Goal: Task Accomplishment & Management: Use online tool/utility

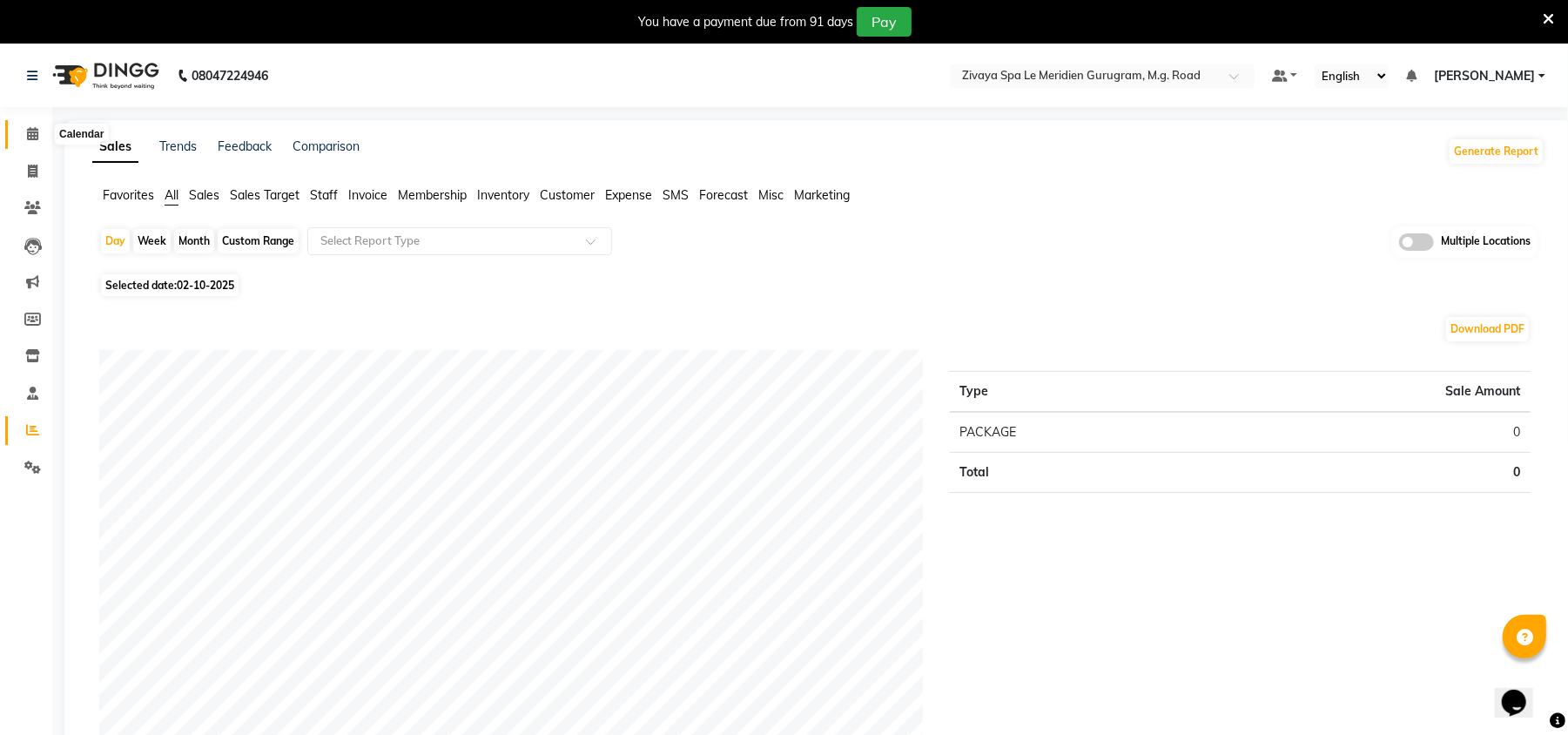
click at [40, 126] on span at bounding box center [32, 135] width 31 height 20
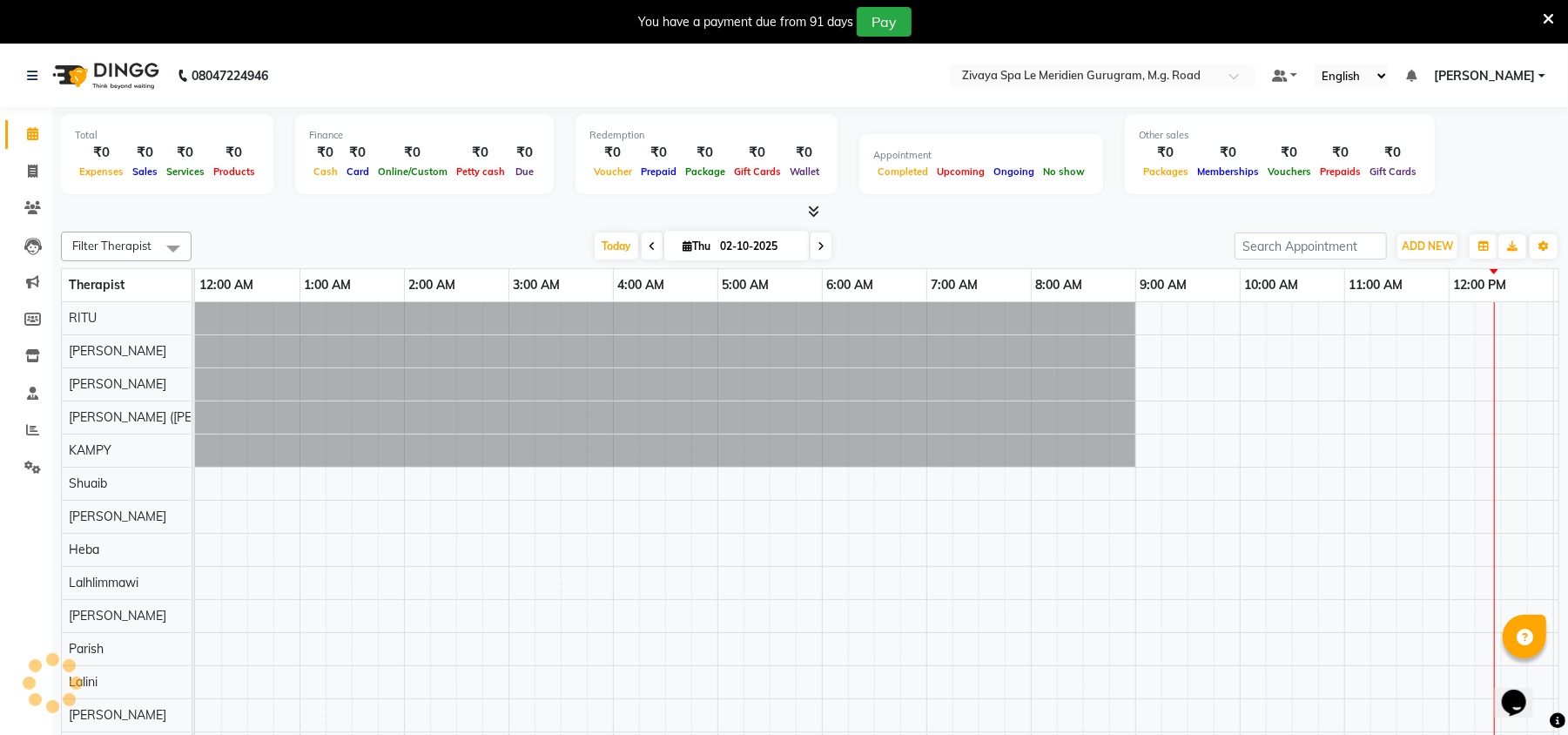
scroll to position [0, 628]
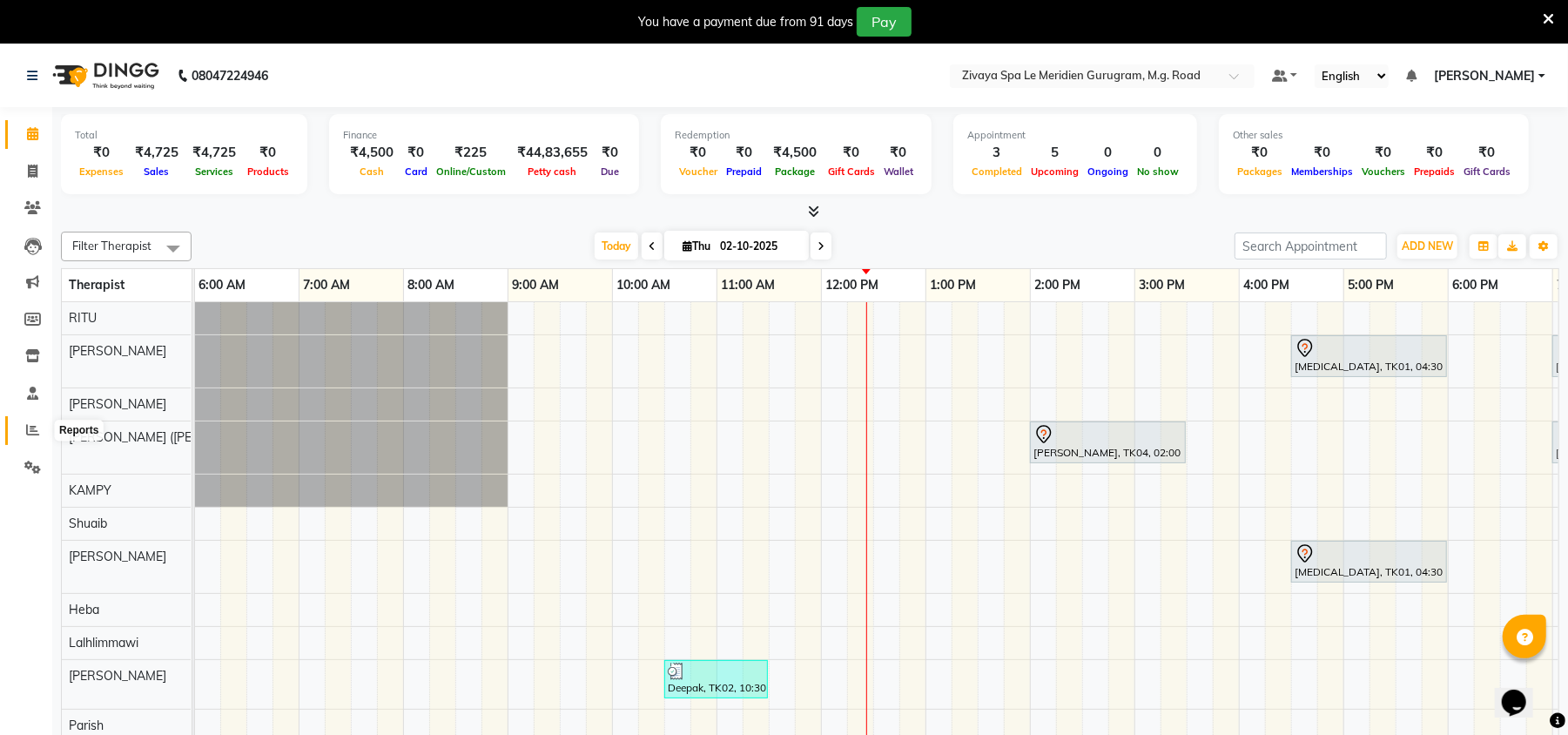
click at [28, 427] on icon at bounding box center [32, 430] width 13 height 13
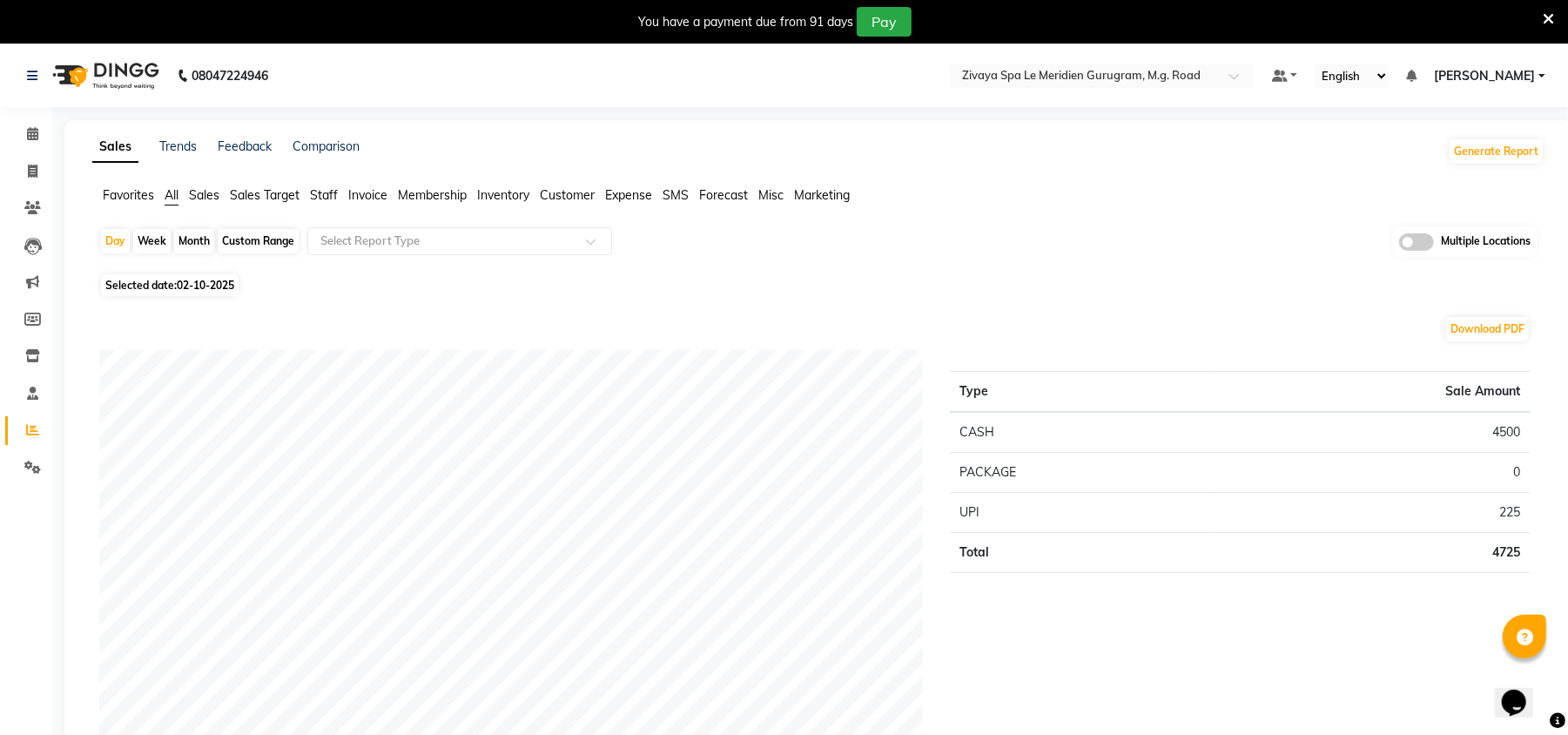
click at [207, 193] on span "Sales" at bounding box center [204, 194] width 31 height 16
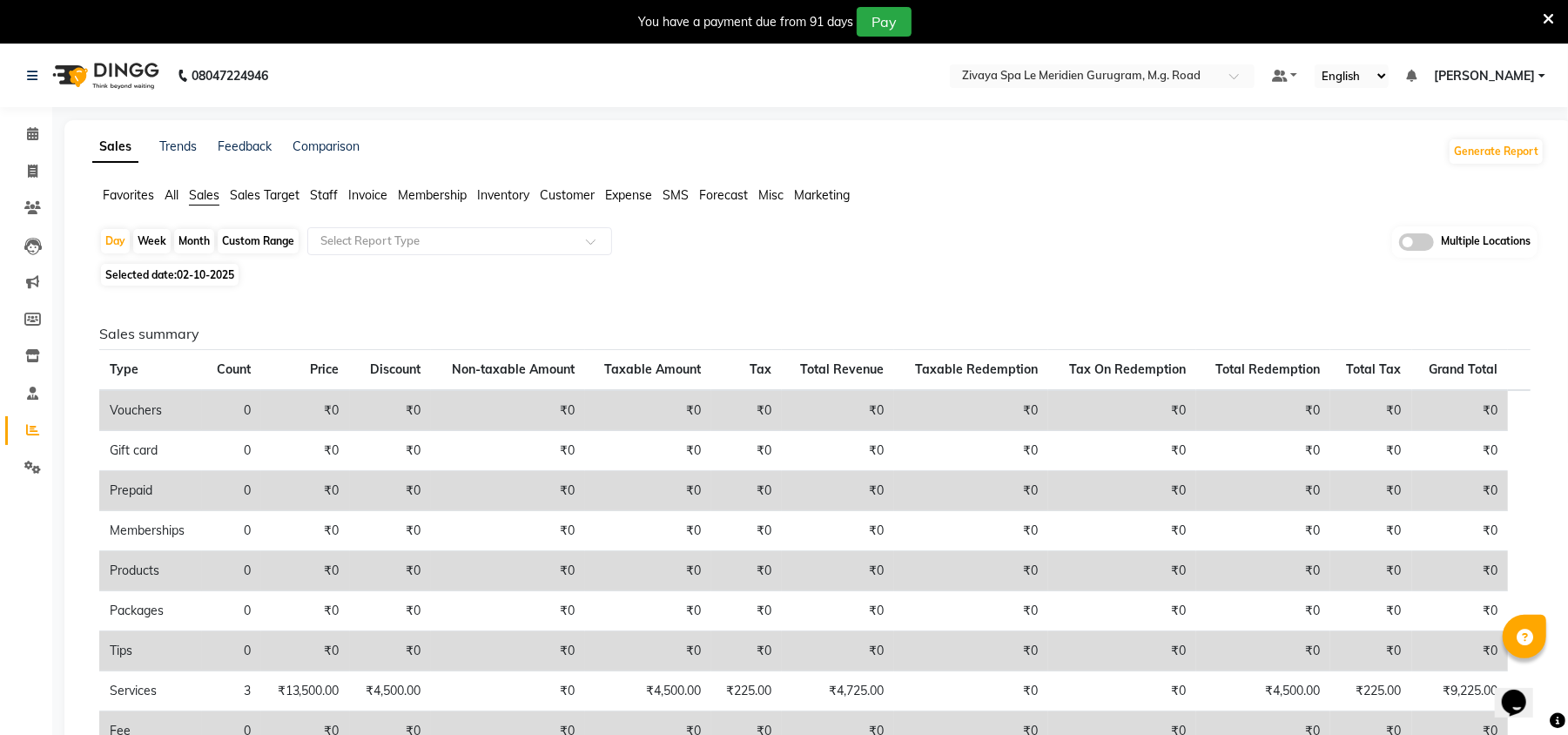
click at [1428, 243] on span at bounding box center [1417, 242] width 35 height 18
click at [1400, 244] on input "checkbox" at bounding box center [1400, 244] width 0 height 0
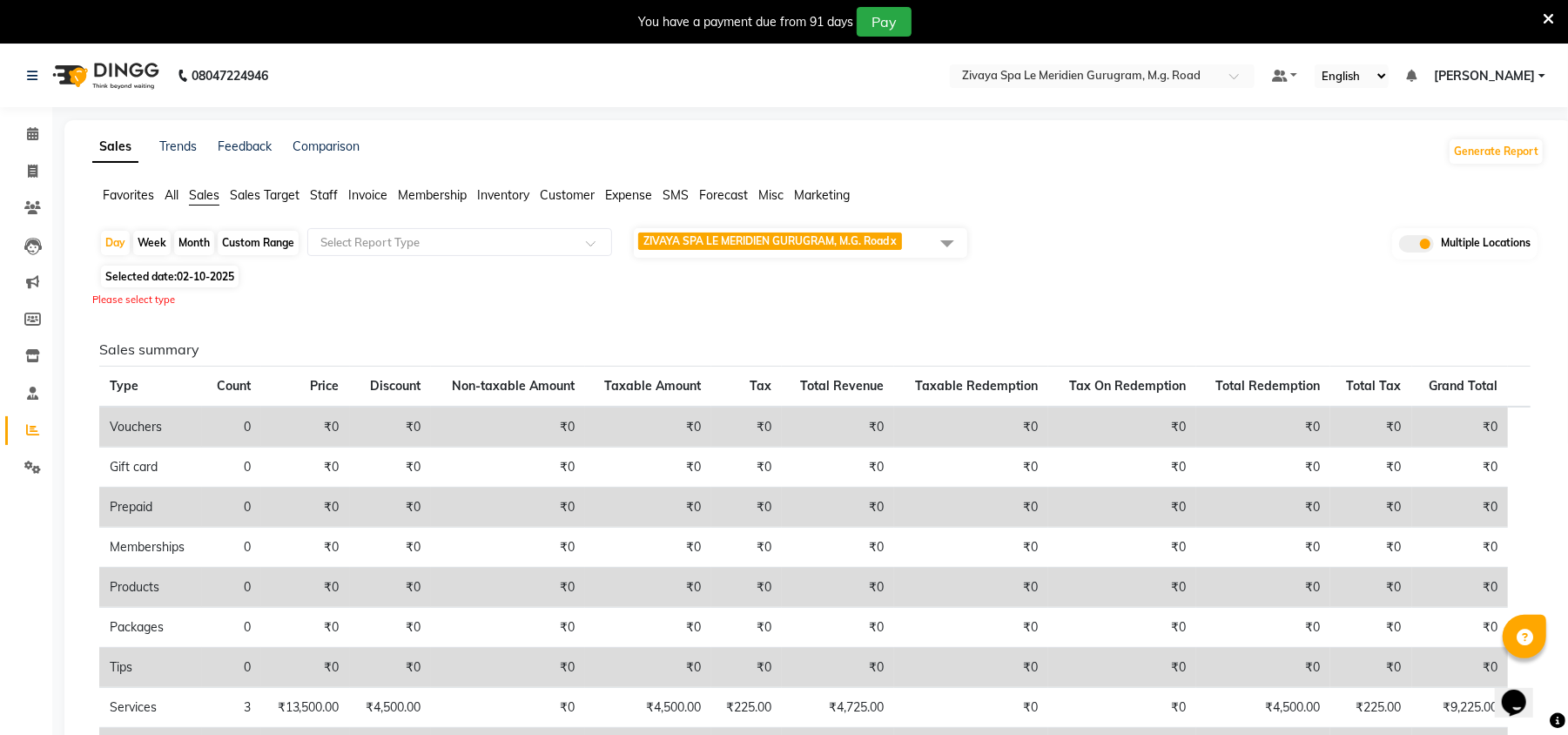
click at [938, 243] on span at bounding box center [948, 243] width 35 height 33
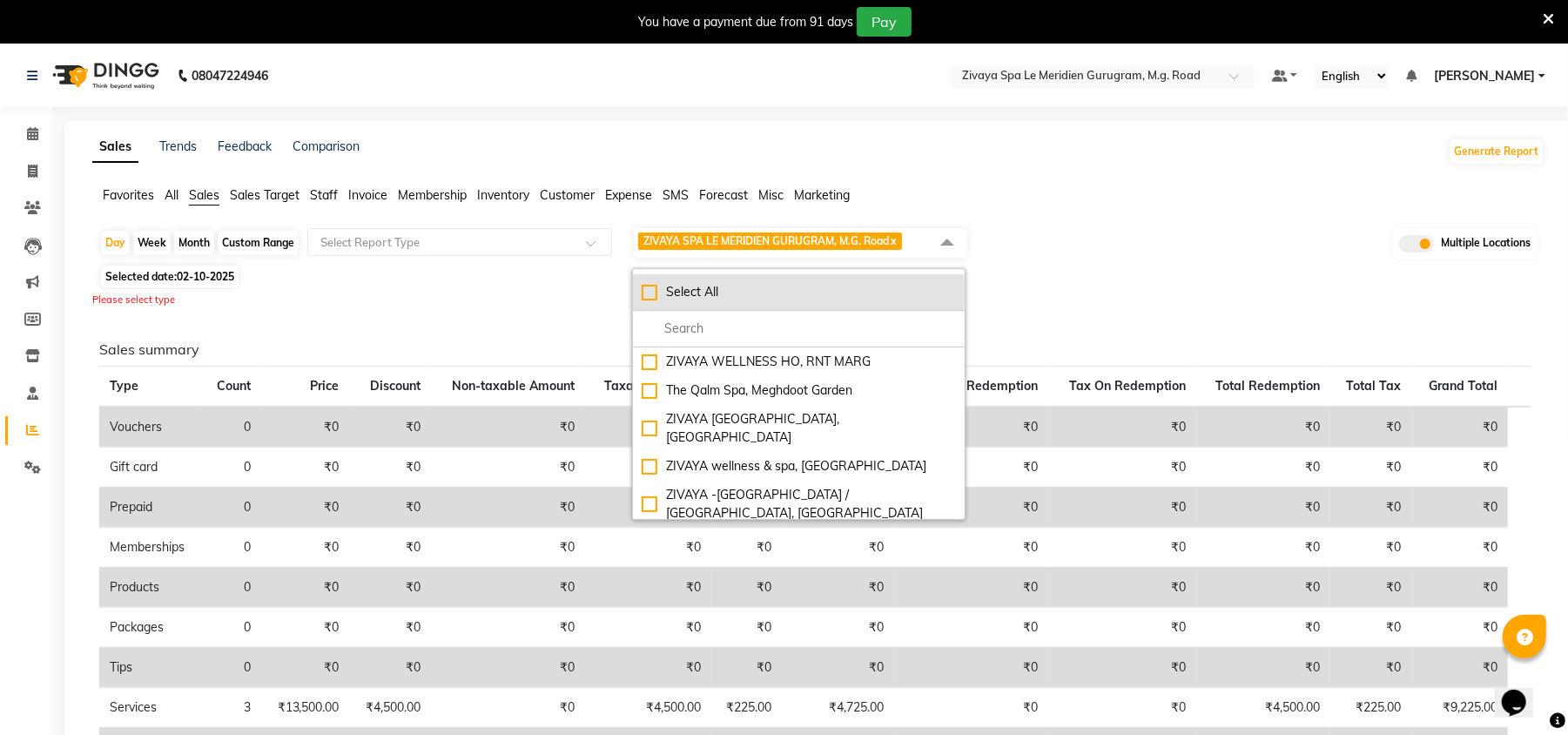
click at [648, 298] on div "Select All" at bounding box center [799, 293] width 315 height 19
checkbox input "true"
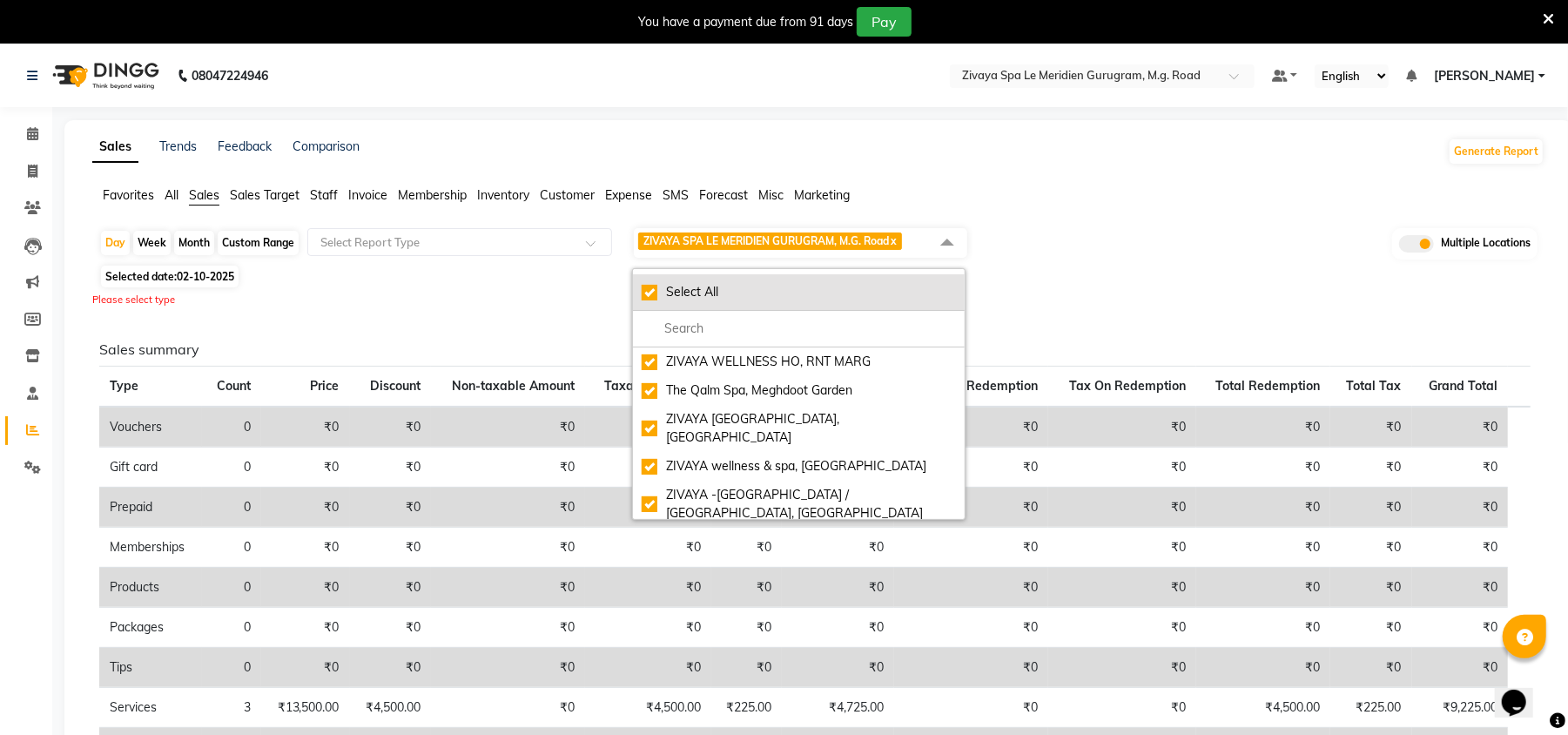
checkbox input "true"
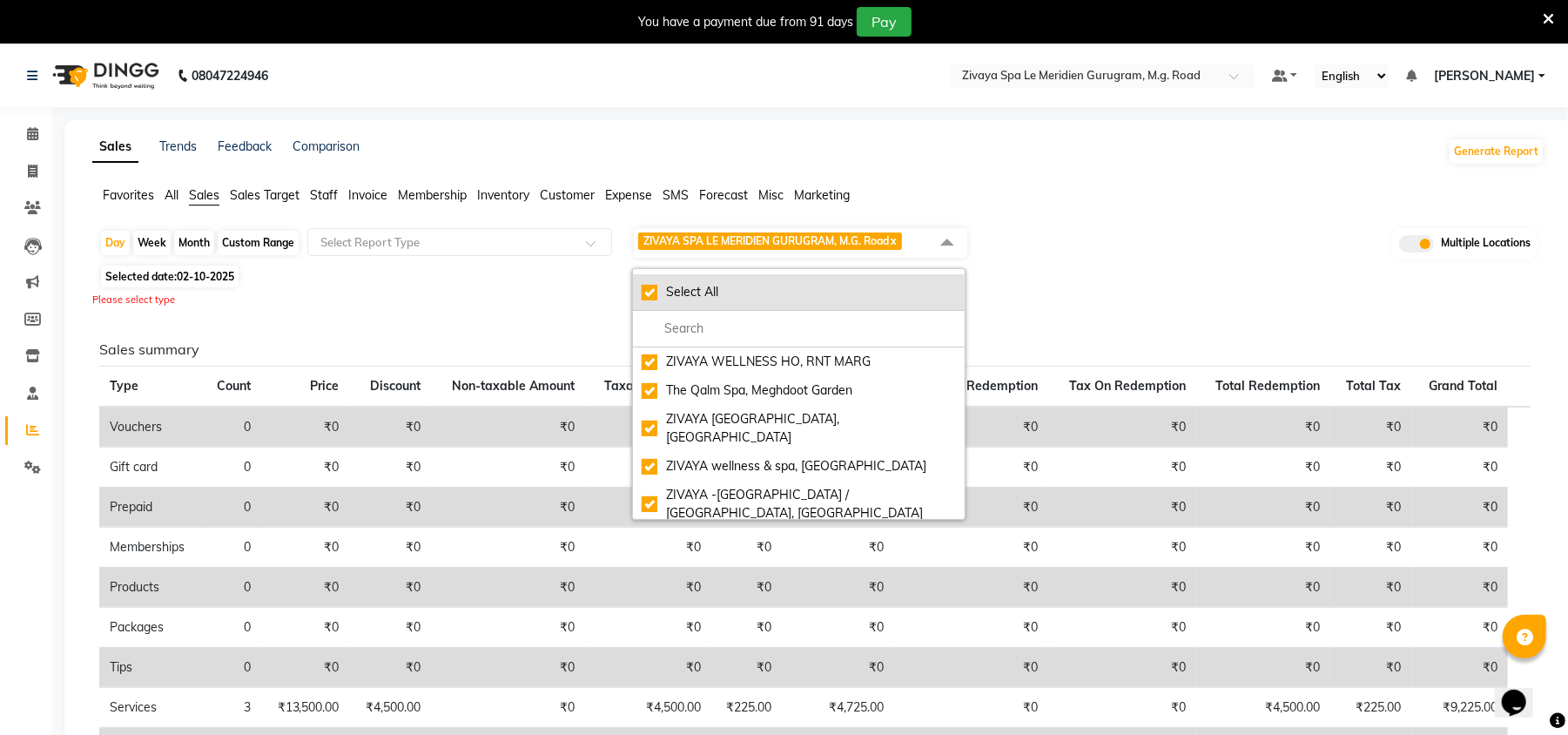
checkbox input "true"
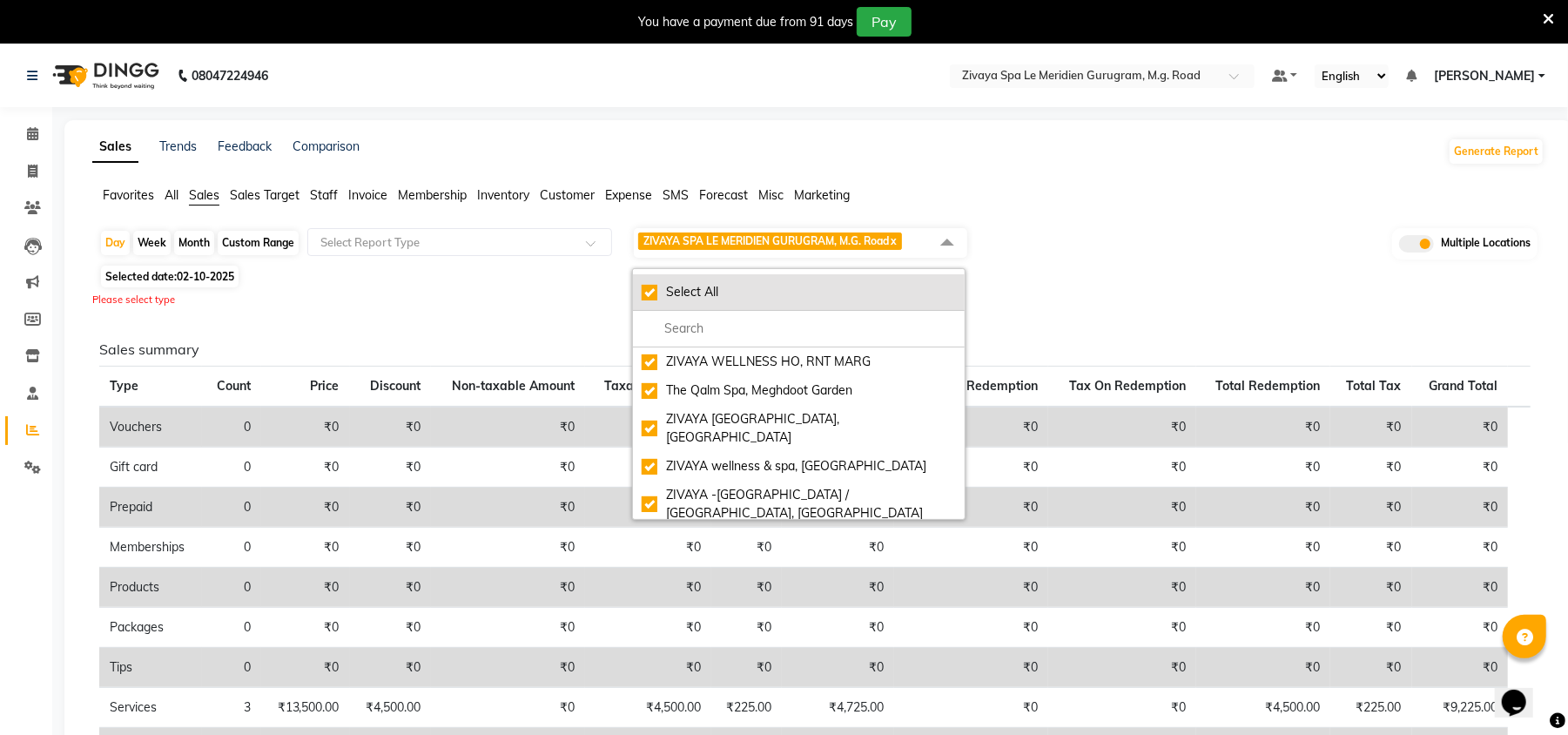
checkbox input "true"
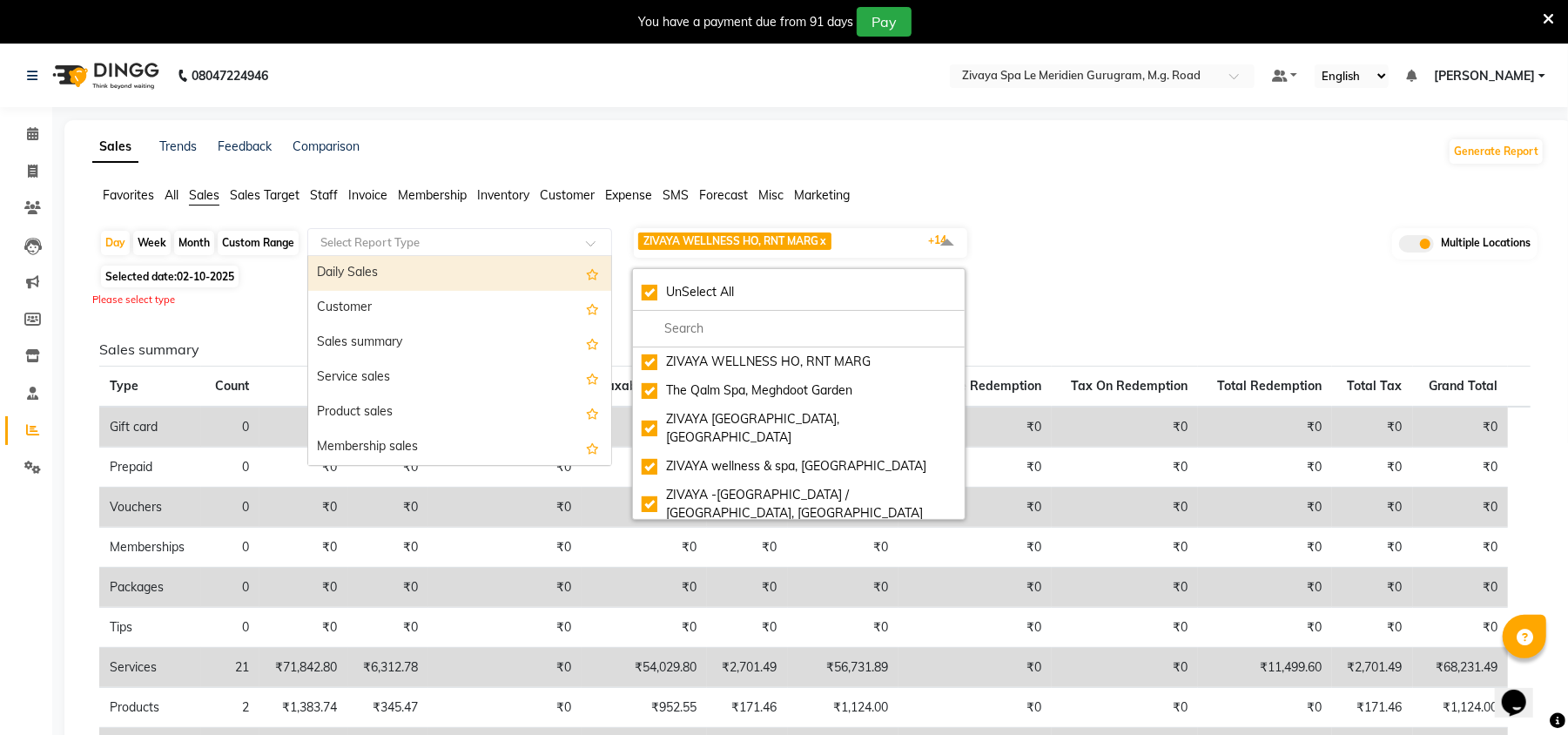
click at [342, 243] on input "text" at bounding box center [442, 242] width 251 height 18
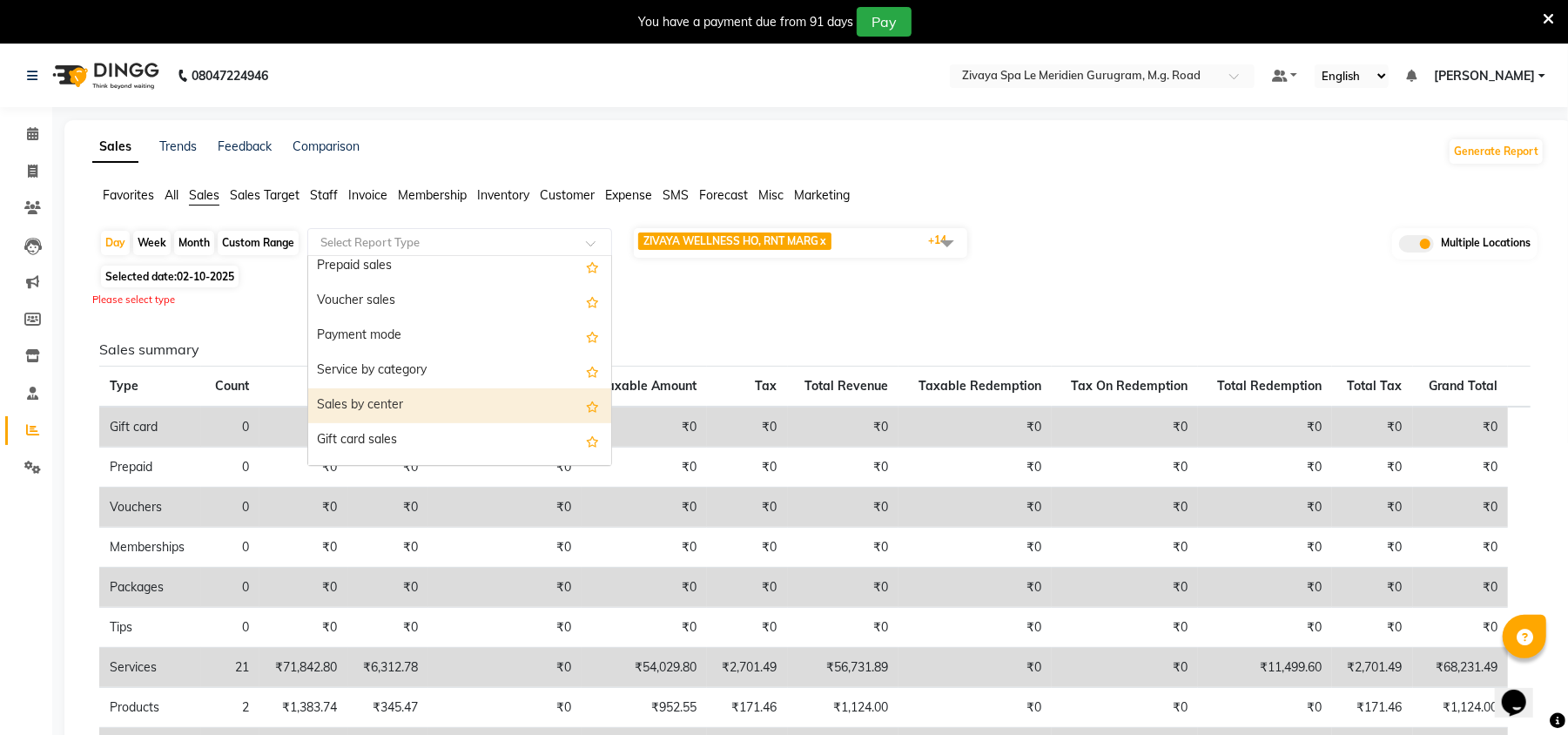
scroll to position [252, 0]
click at [390, 397] on div "Sales by center" at bounding box center [459, 405] width 303 height 35
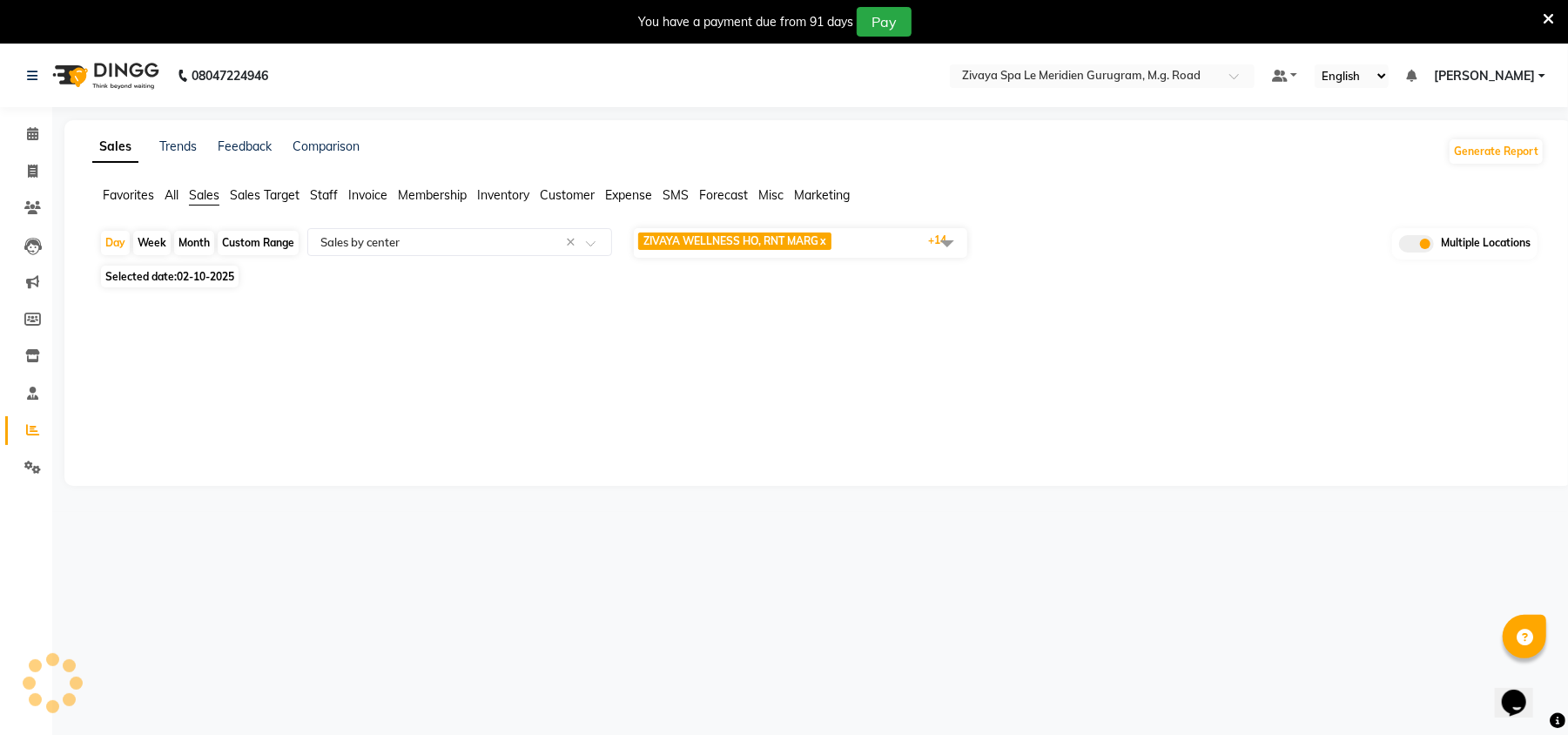
click at [186, 238] on div "Month" at bounding box center [193, 243] width 40 height 24
select select "10"
select select "2025"
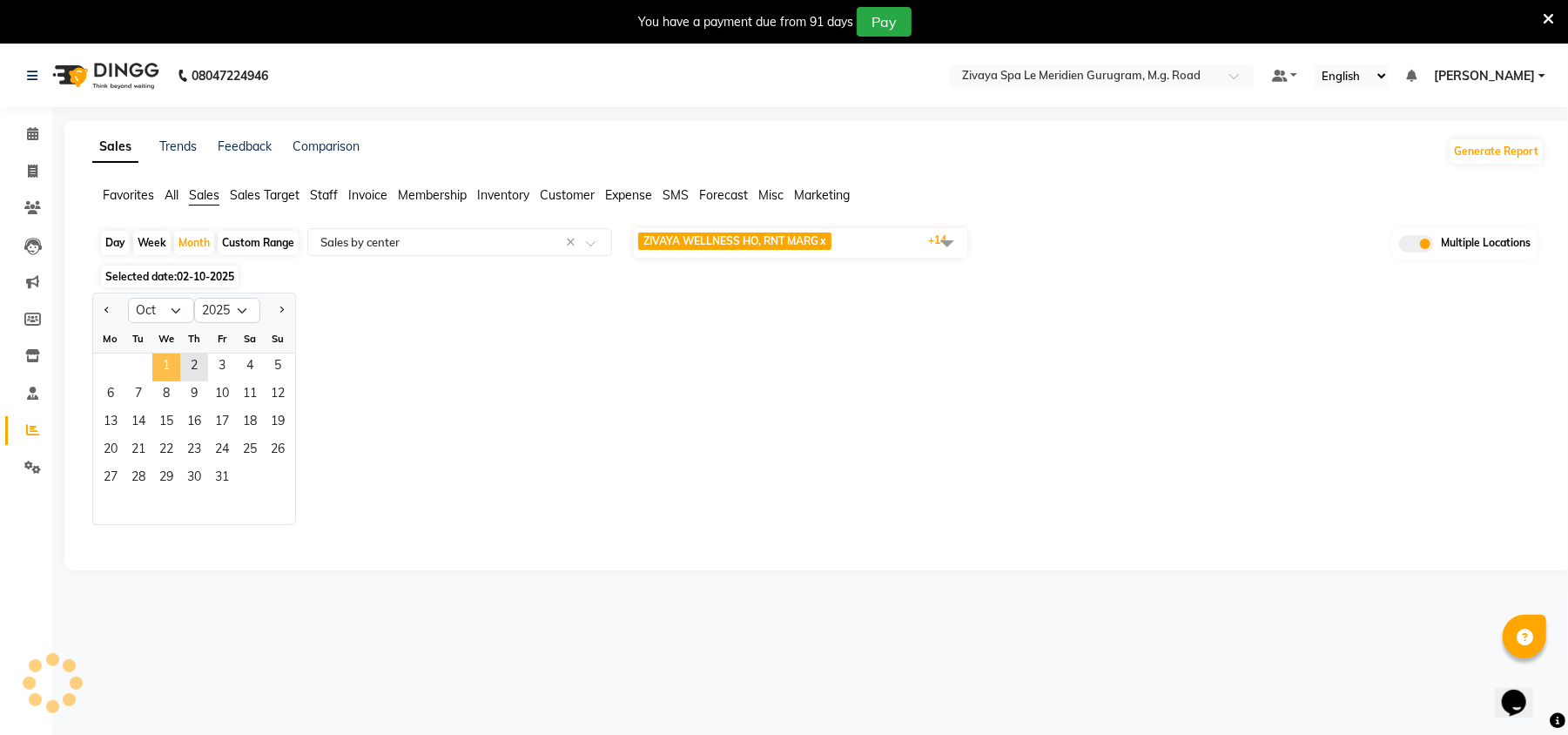
click at [165, 363] on span "1" at bounding box center [167, 368] width 28 height 28
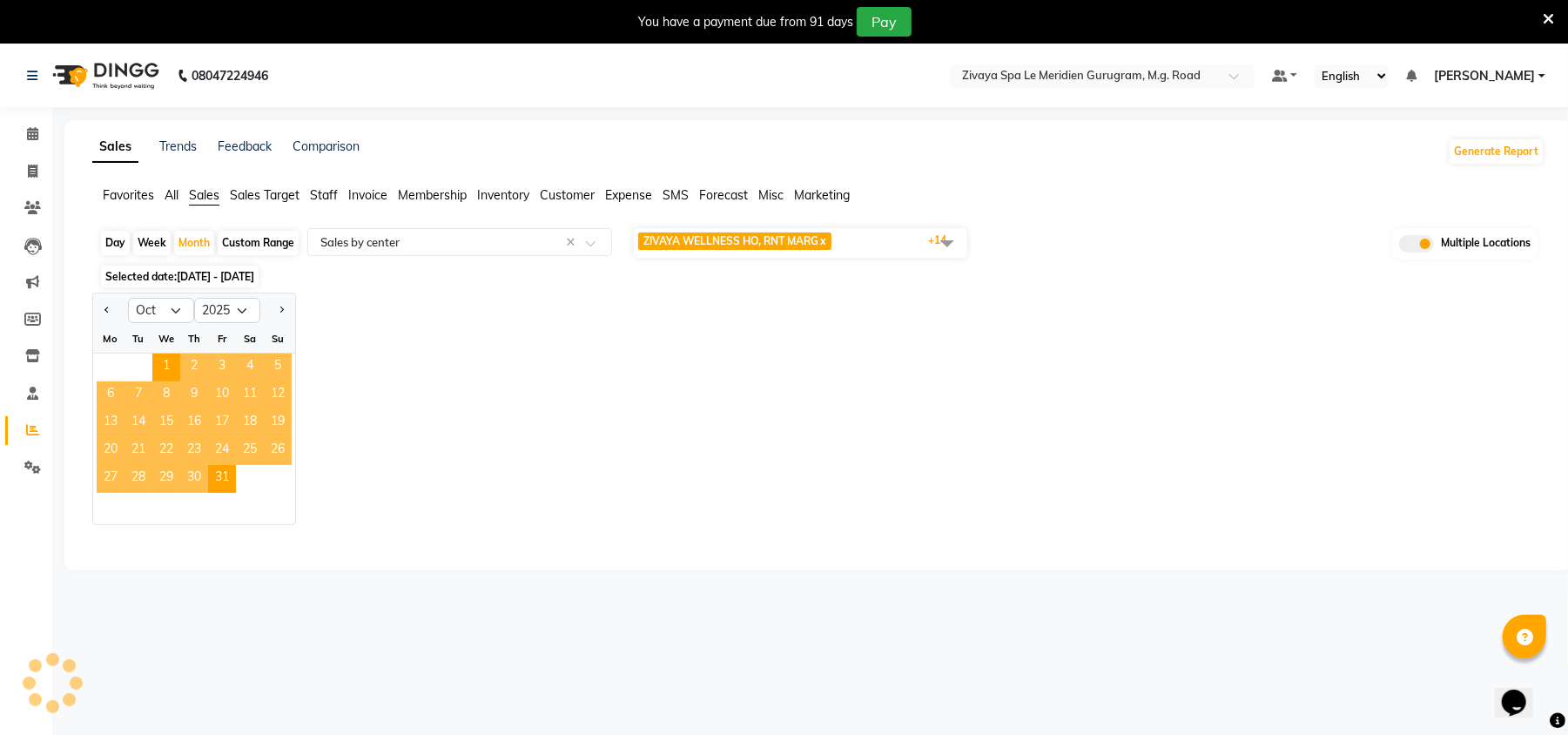
scroll to position [44, 0]
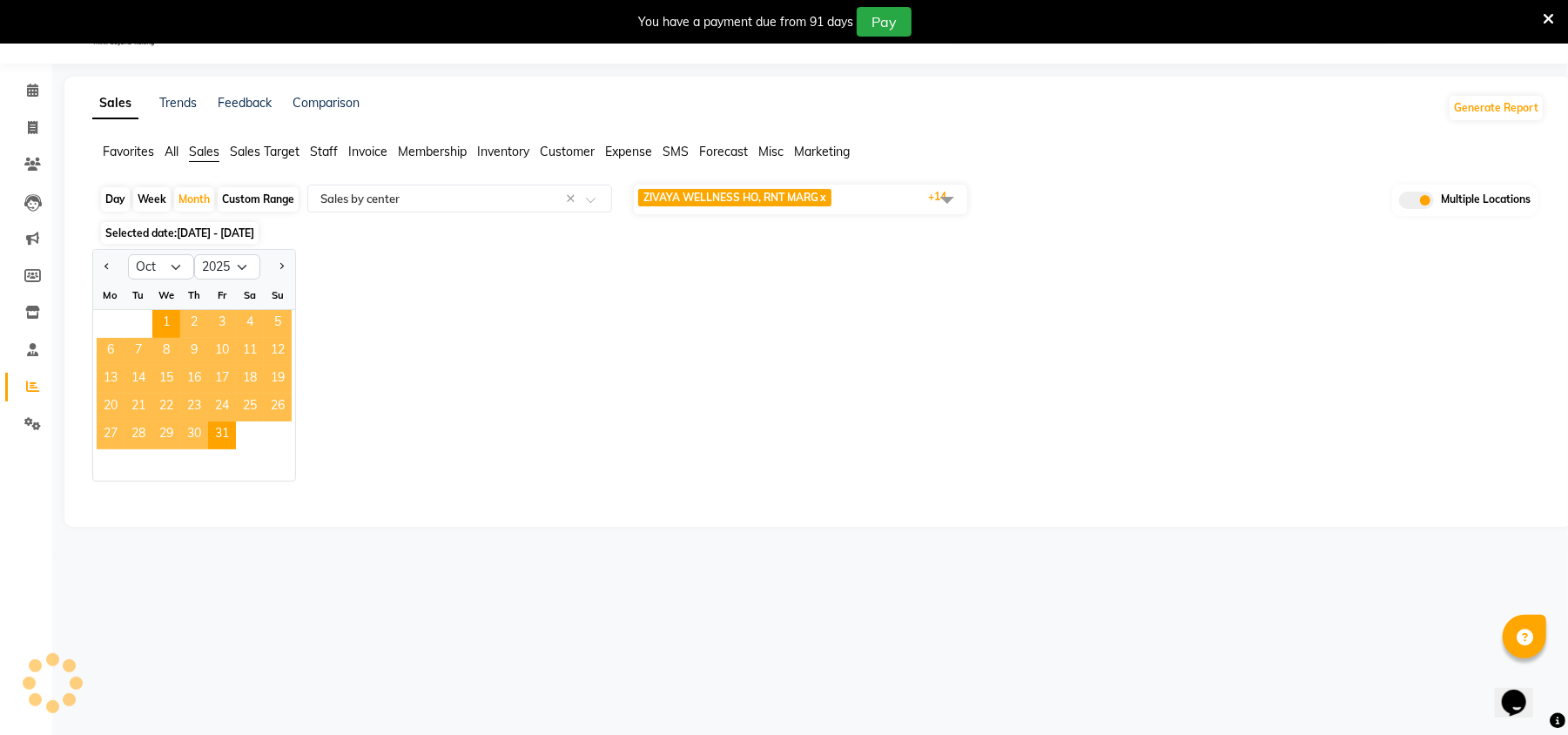
select select "filtered_report"
select select "csv"
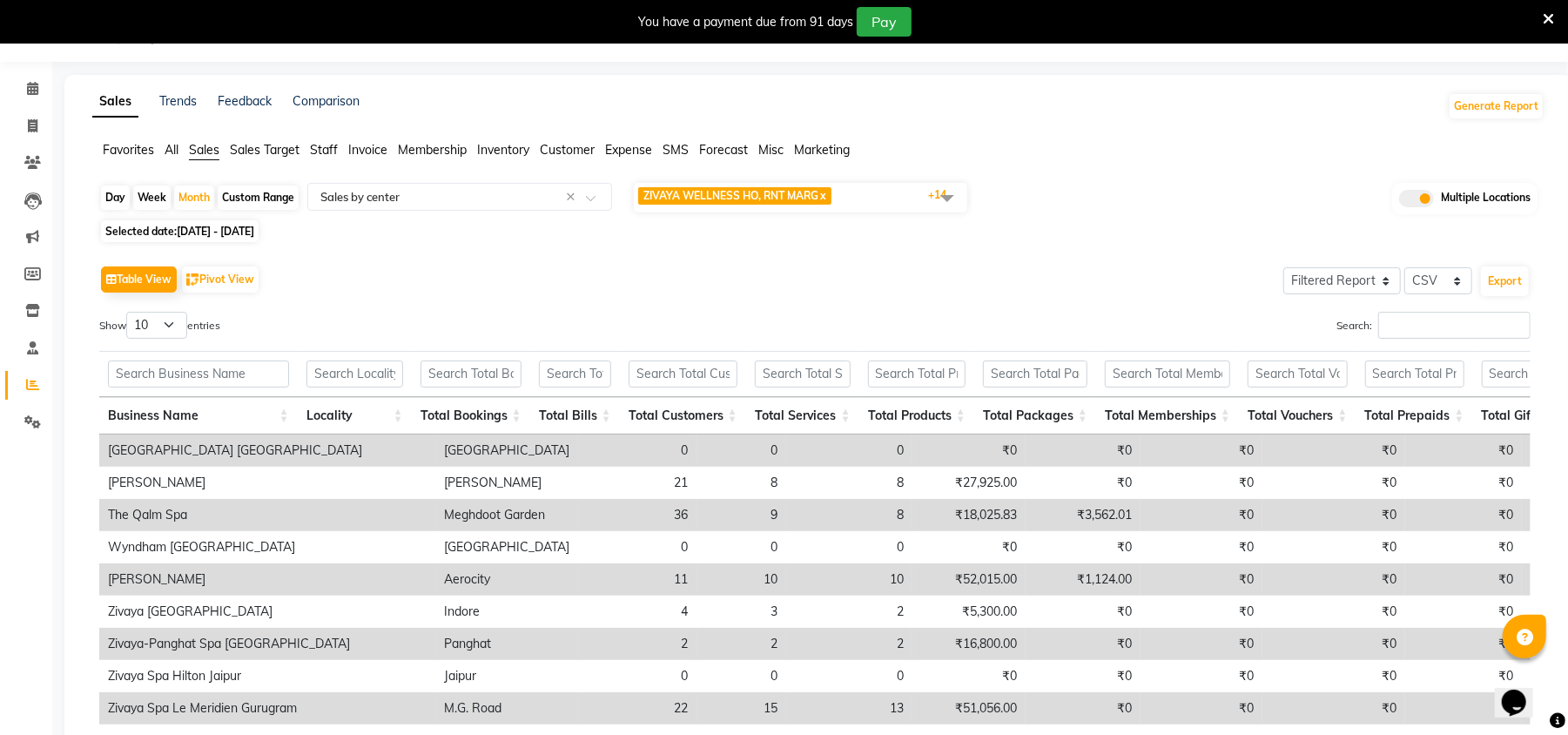
scroll to position [0, 0]
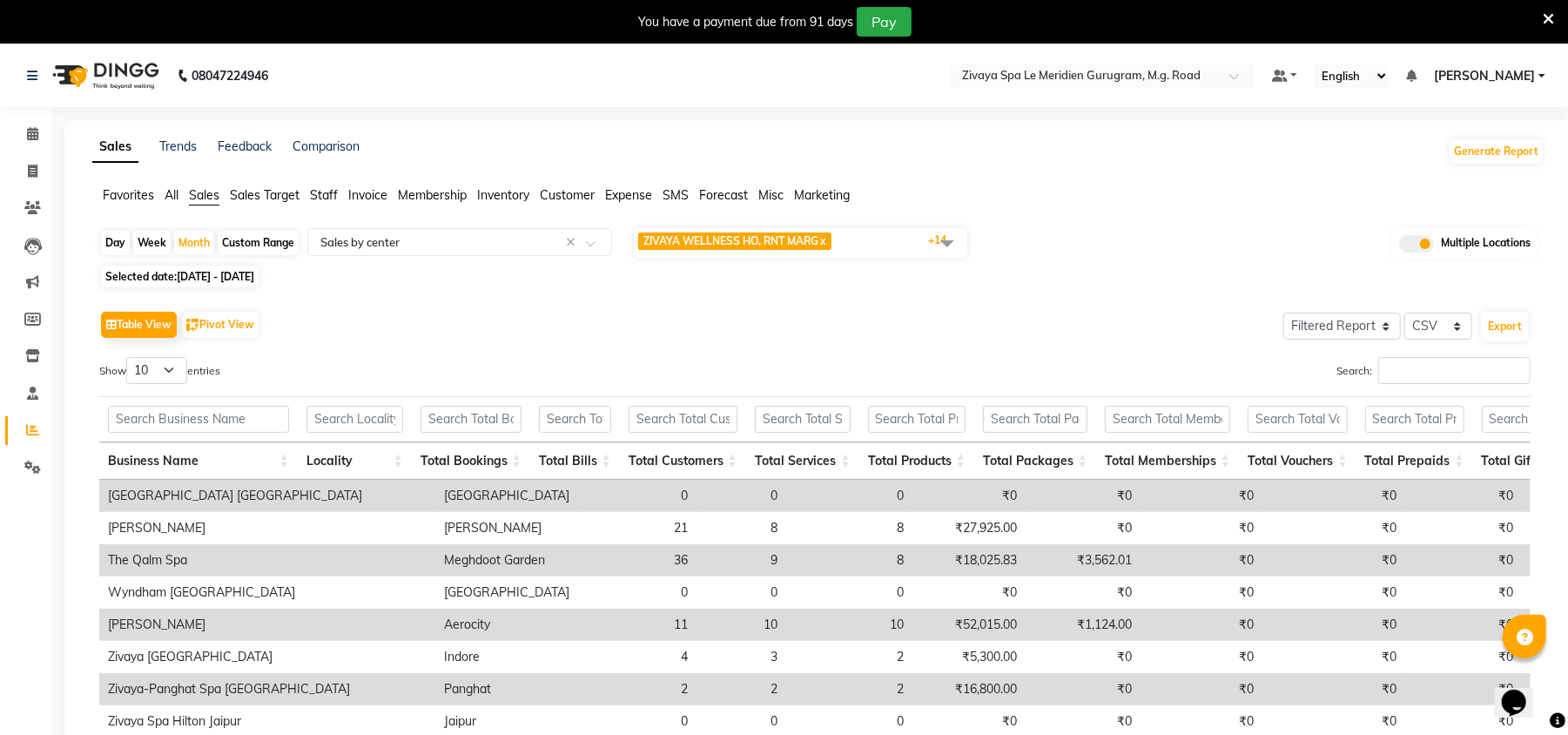
click at [115, 234] on div "Day" at bounding box center [115, 243] width 29 height 24
select select "10"
select select "2025"
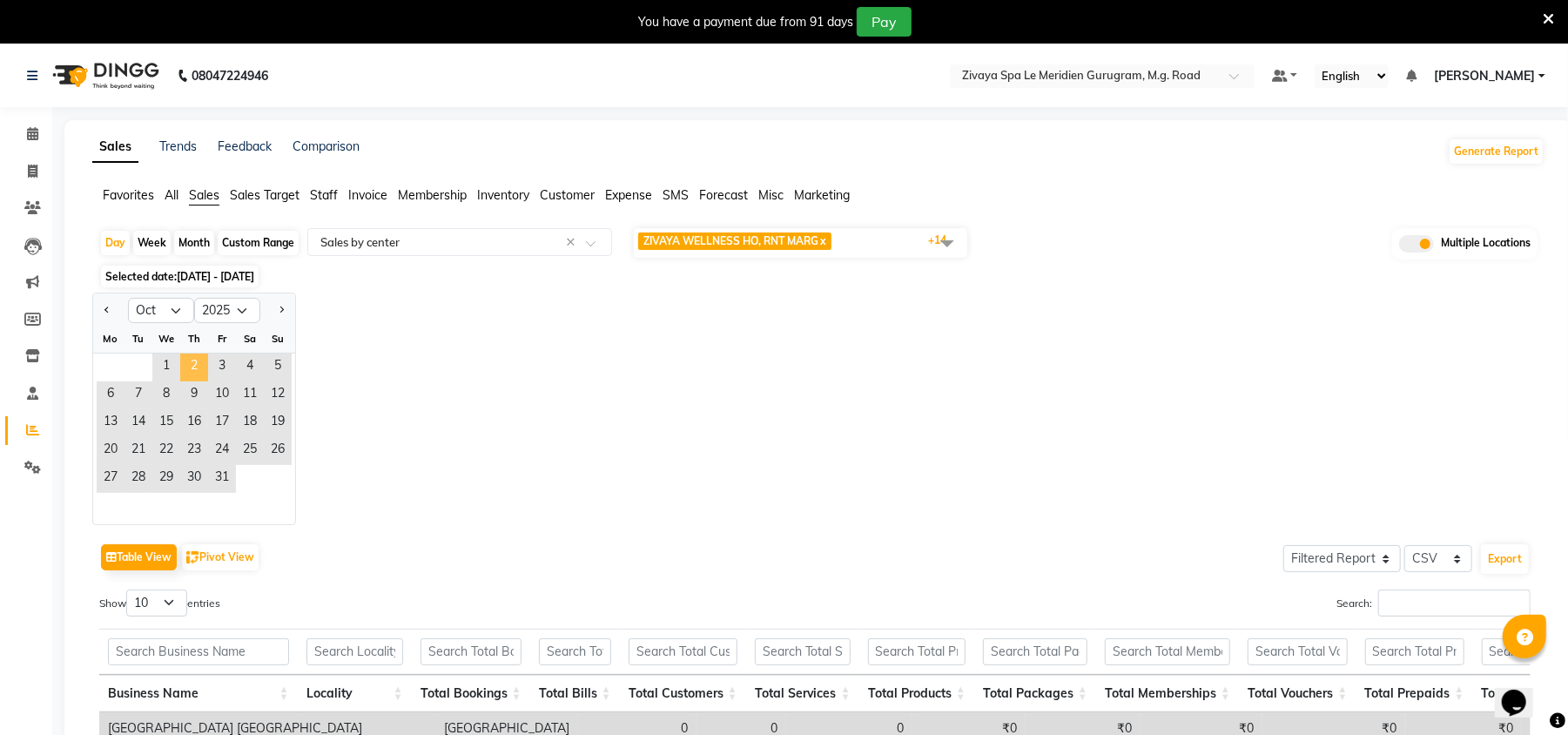
click at [193, 360] on span "2" at bounding box center [194, 368] width 28 height 28
